Goal: Complete application form

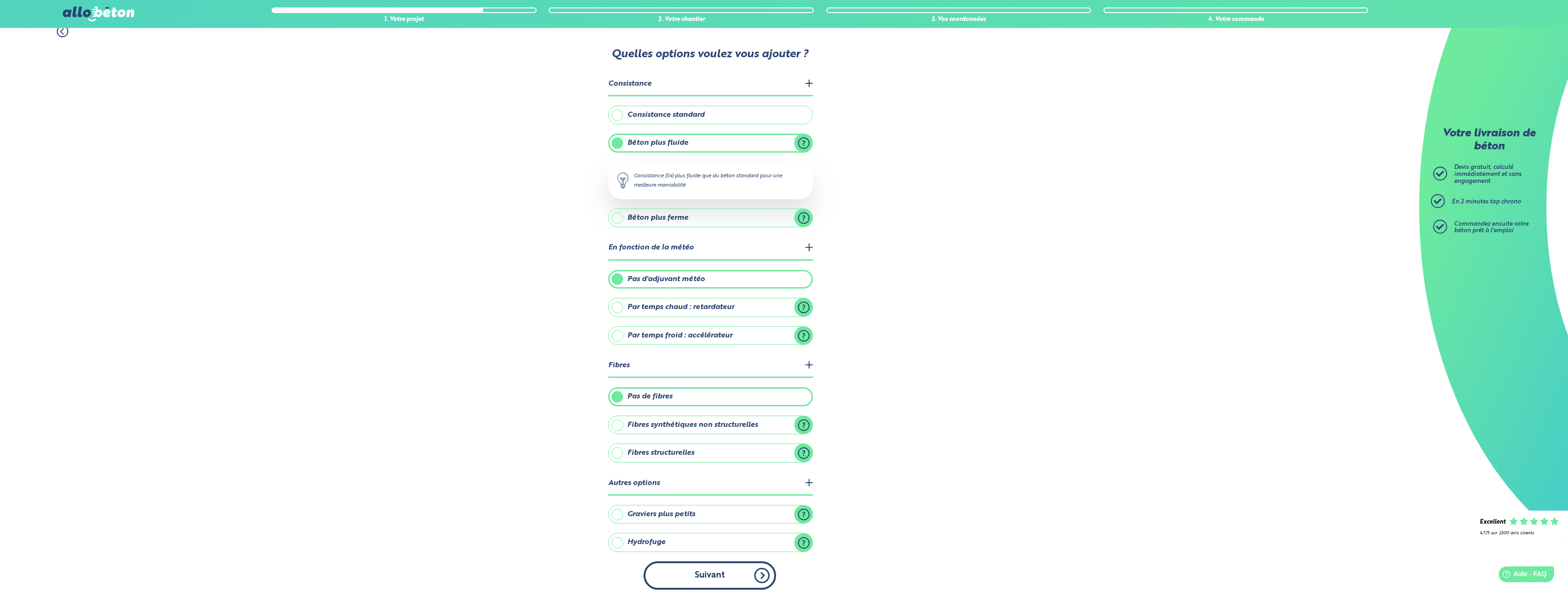
click at [715, 578] on button "Suivant" at bounding box center [710, 575] width 132 height 28
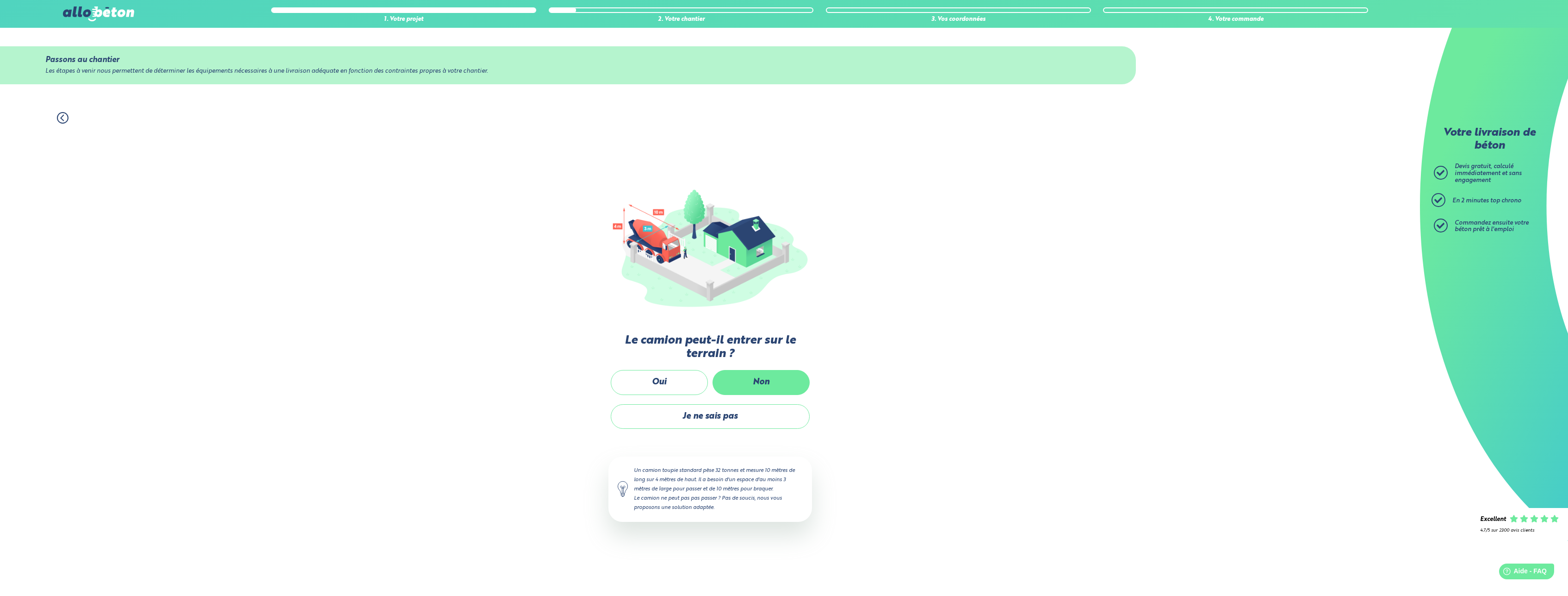
click at [765, 381] on label "Non" at bounding box center [761, 382] width 97 height 25
click at [0, 0] on input "Non" at bounding box center [0, 0] width 0 height 0
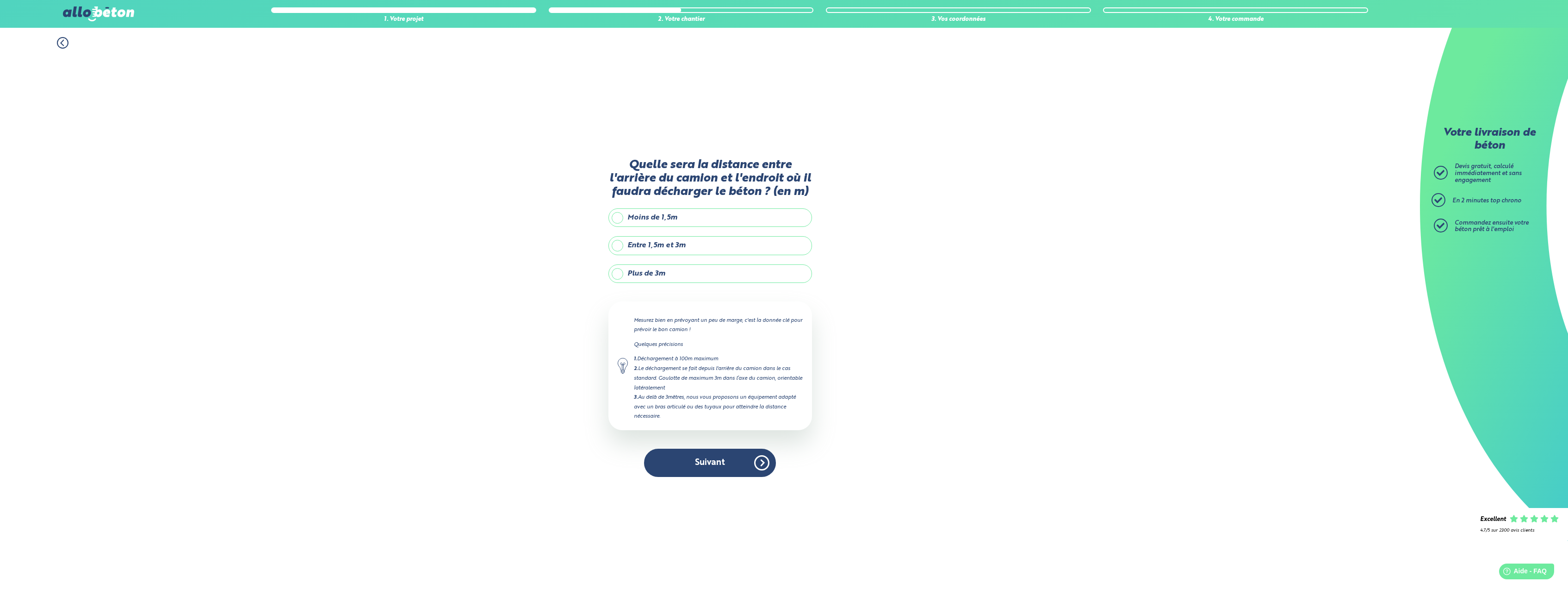
click at [636, 275] on label "Plus de 3m" at bounding box center [710, 273] width 204 height 18
click at [0, 0] on input "Plus de 3m" at bounding box center [0, 0] width 0 height 0
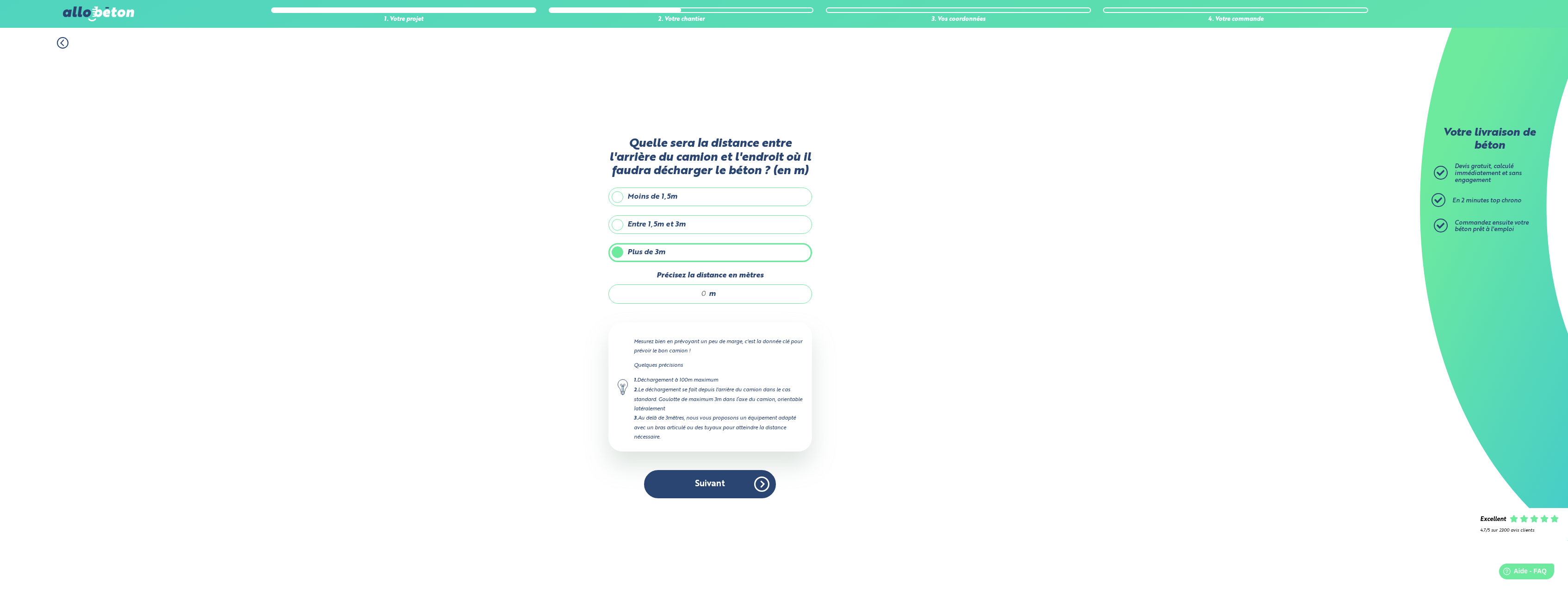
click at [722, 293] on div "m" at bounding box center [710, 294] width 204 height 20
type input "20"
click at [714, 486] on button "Suivant" at bounding box center [709, 483] width 132 height 28
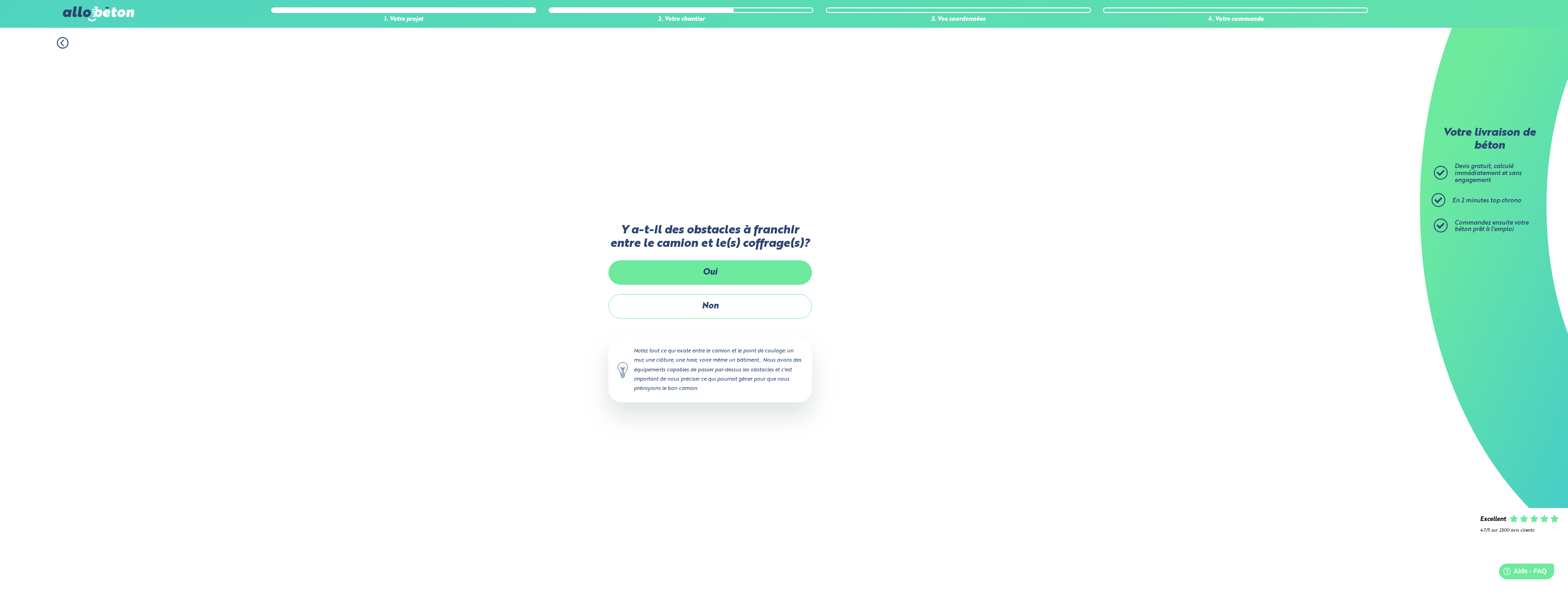
click at [733, 272] on label "Oui" at bounding box center [710, 273] width 204 height 25
click at [0, 0] on input "Oui" at bounding box center [0, 0] width 0 height 0
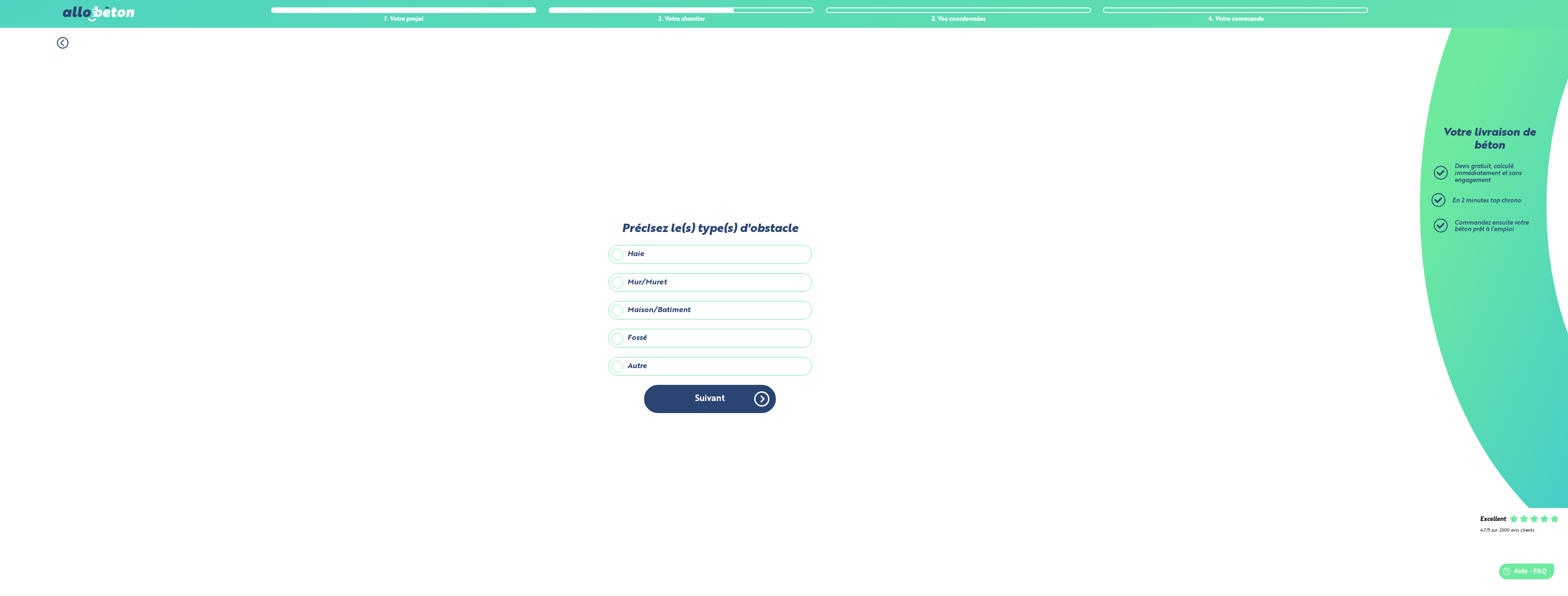
click at [624, 310] on label "Maison/Batiment" at bounding box center [710, 310] width 204 height 18
click at [0, 0] on input "Maison/Batiment" at bounding box center [0, 0] width 0 height 0
click at [624, 283] on label "Mur/Muret" at bounding box center [710, 282] width 204 height 18
click at [0, 0] on input "Mur/Muret" at bounding box center [0, 0] width 0 height 0
click at [707, 404] on button "Suivant" at bounding box center [709, 398] width 132 height 28
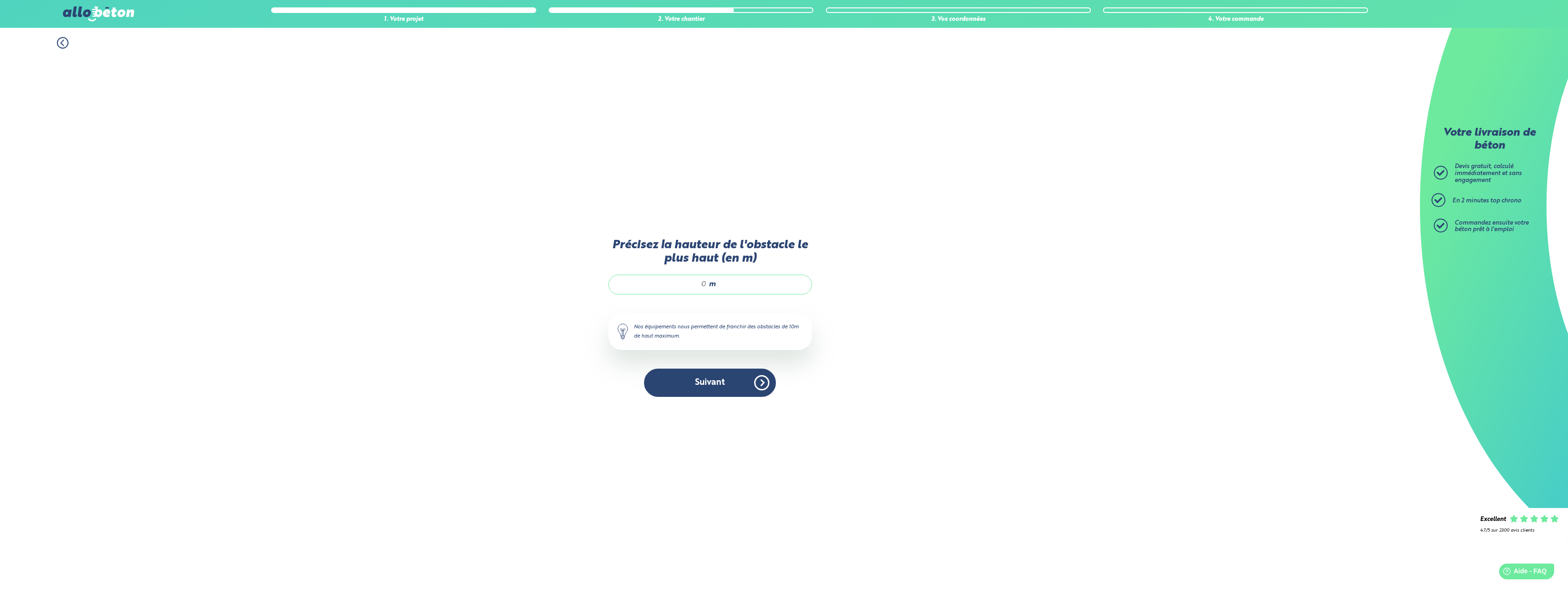
click at [767, 286] on div "m" at bounding box center [710, 284] width 204 height 20
type input "8"
click at [731, 378] on button "Suivant" at bounding box center [709, 382] width 132 height 28
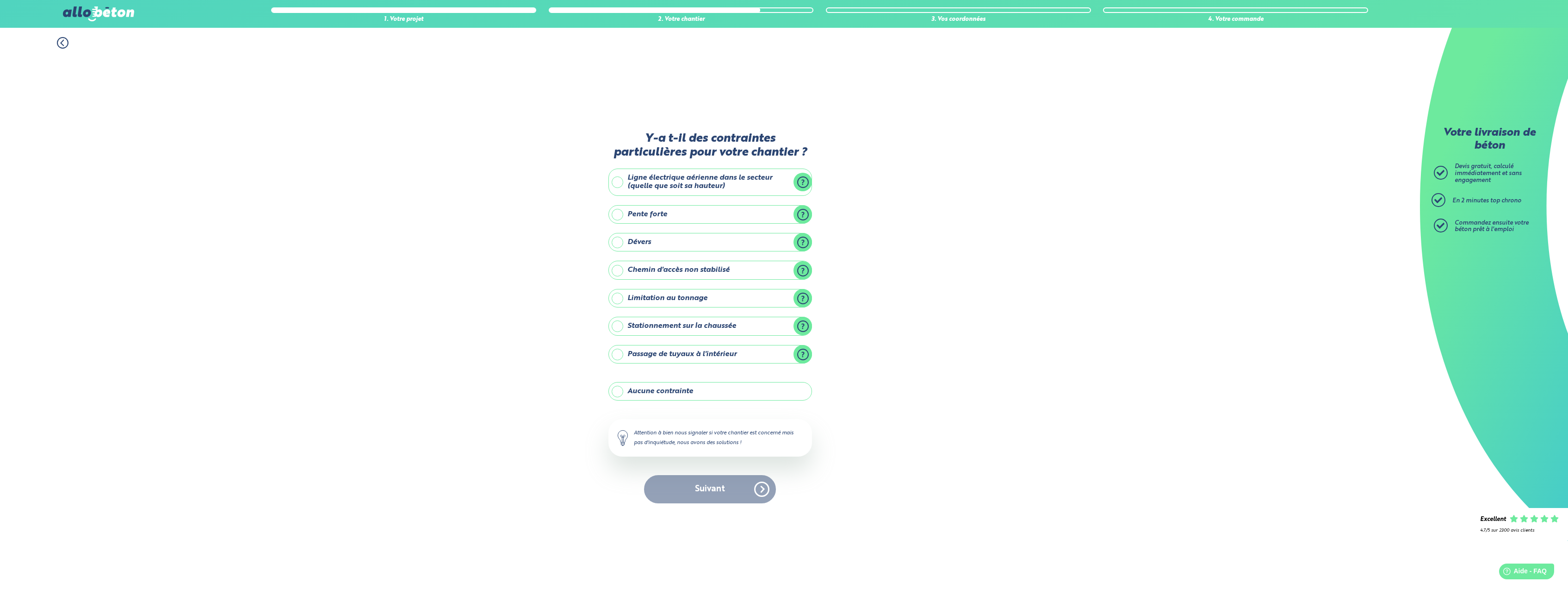
click at [681, 329] on label "Stationnement sur la chaussée" at bounding box center [710, 325] width 204 height 18
click at [0, 0] on input "Stationnement sur la chaussée" at bounding box center [0, 0] width 0 height 0
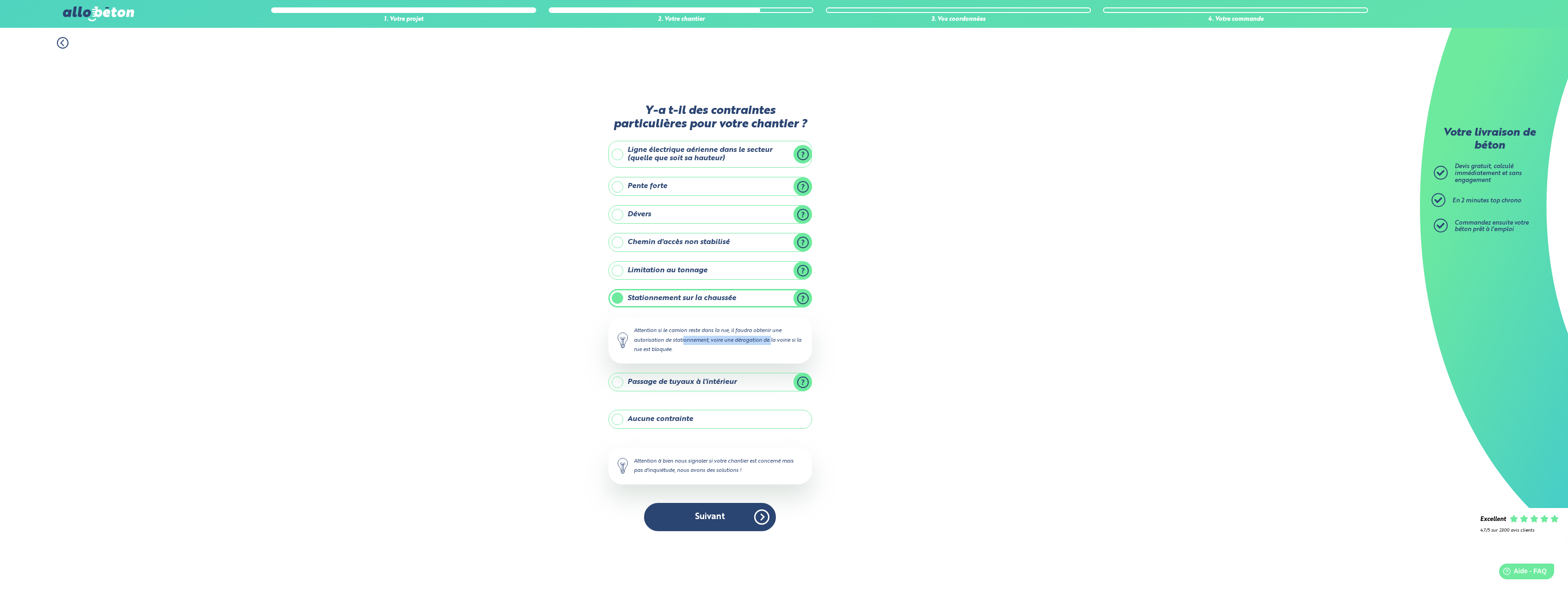
drag, startPoint x: 645, startPoint y: 341, endPoint x: 772, endPoint y: 341, distance: 127.0
click at [748, 341] on div "Attention si le camion reste dans la rue, il faudra obtenir une autorisation de…" at bounding box center [710, 340] width 204 height 46
click at [788, 343] on div "Attention si le camion reste dans la rue, il faudra obtenir une autorisation de…" at bounding box center [710, 340] width 204 height 46
click at [681, 353] on div "Attention si le camion reste dans la rue, il faudra obtenir une autorisation de…" at bounding box center [710, 340] width 204 height 46
click at [716, 521] on button "Suivant" at bounding box center [709, 516] width 132 height 28
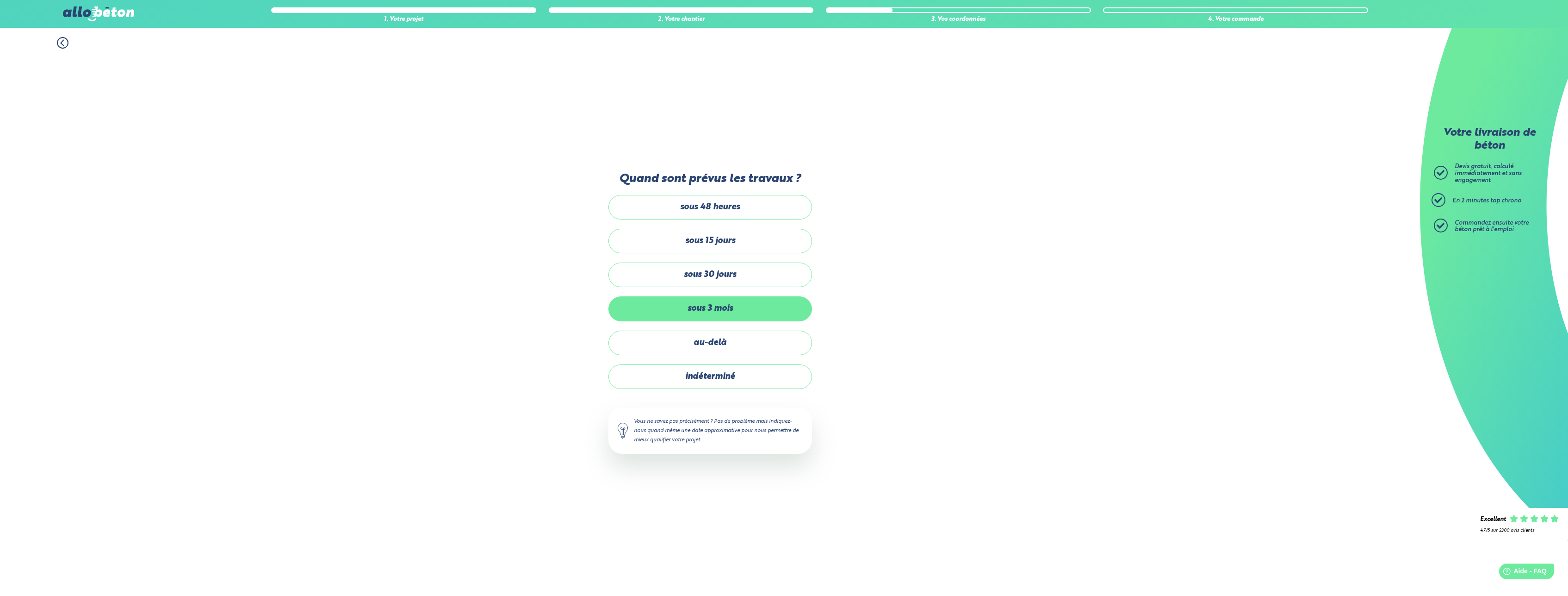
click at [731, 309] on label "sous 3 mois" at bounding box center [710, 309] width 204 height 25
click at [0, 0] on input "sous 3 mois" at bounding box center [0, 0] width 0 height 0
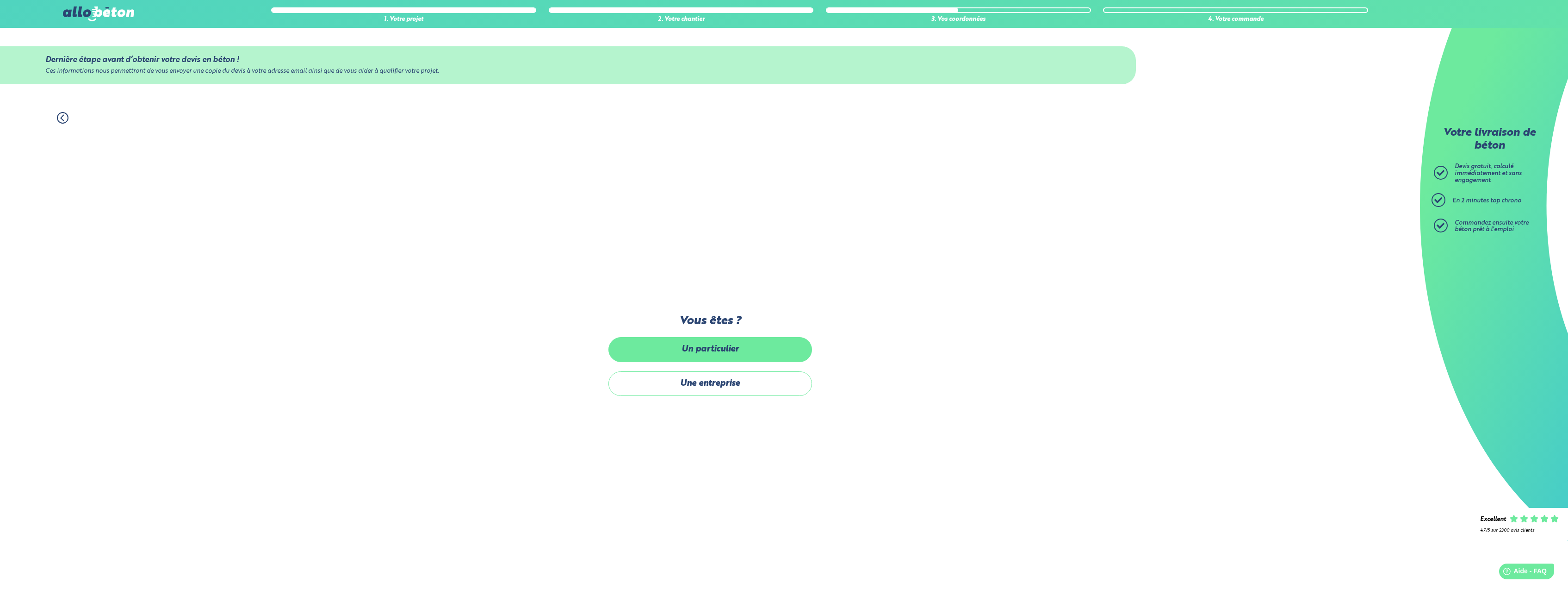
click at [724, 353] on label "Un particulier" at bounding box center [710, 349] width 204 height 25
click at [0, 0] on input "Un particulier" at bounding box center [0, 0] width 0 height 0
